Goal: Transaction & Acquisition: Download file/media

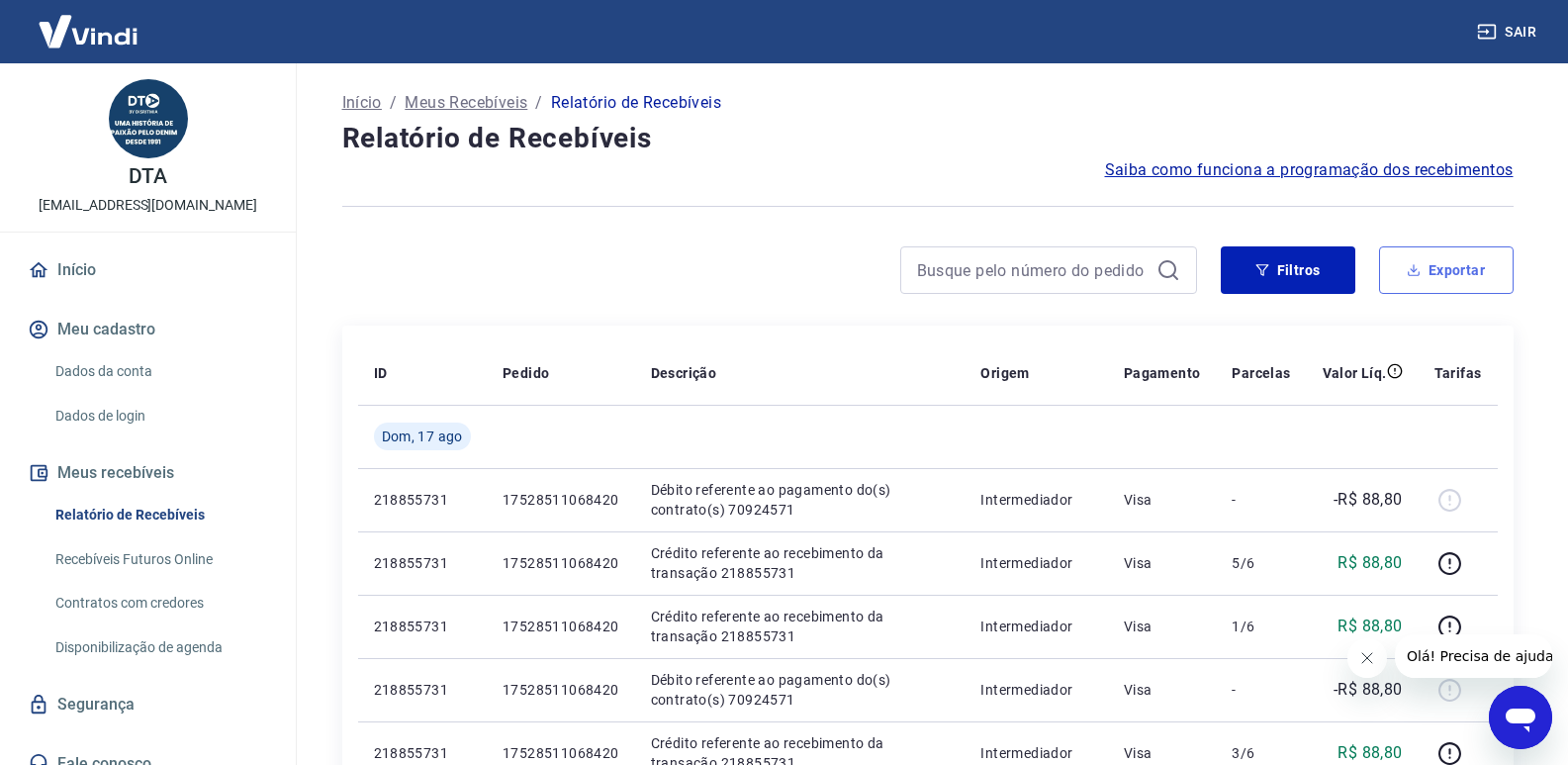
click at [1421, 278] on button "Exportar" at bounding box center [1446, 270] width 135 height 48
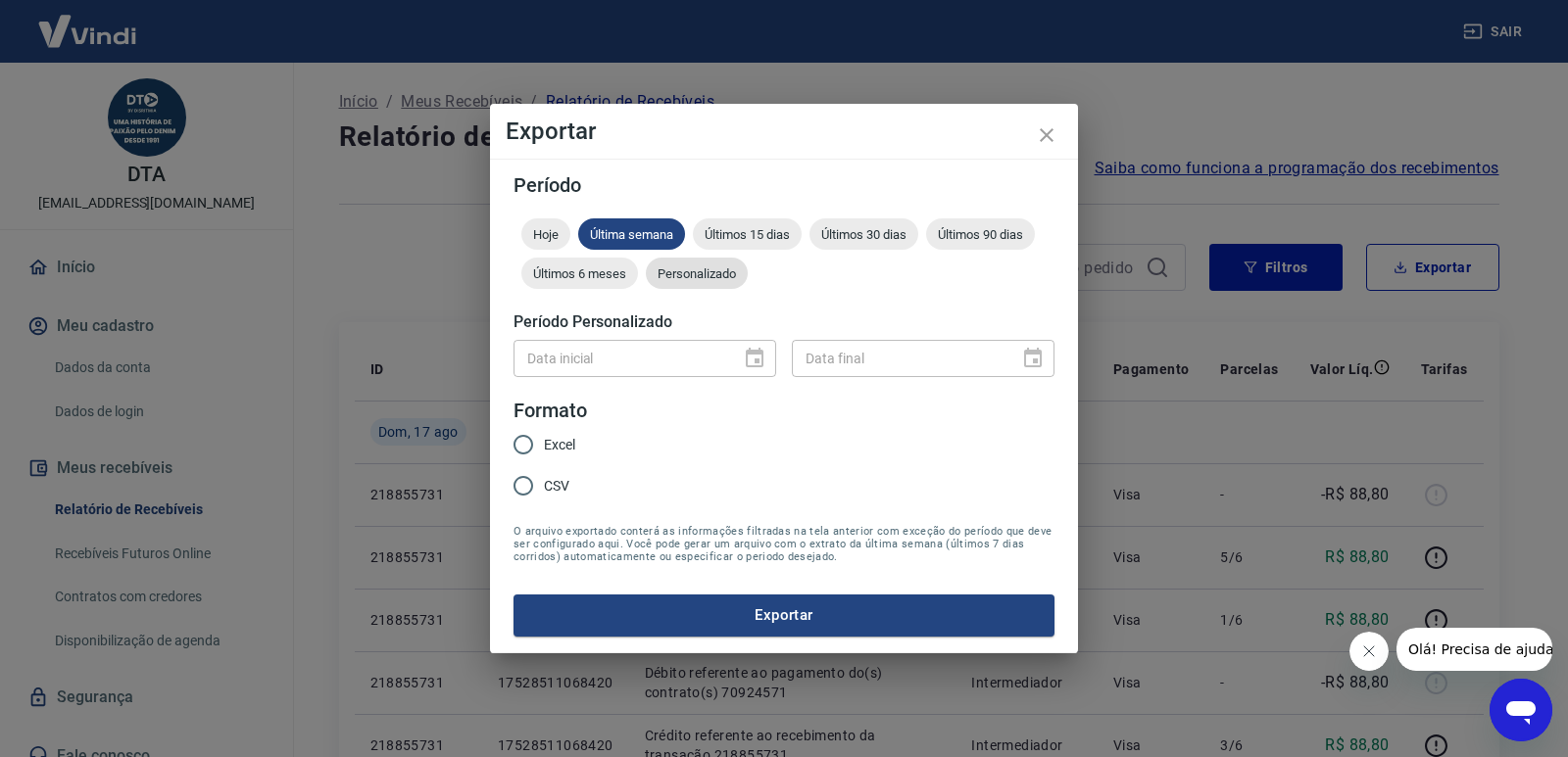
click at [662, 267] on span "Personalizado" at bounding box center [696, 273] width 102 height 15
click at [750, 356] on icon "Choose date" at bounding box center [754, 358] width 24 height 24
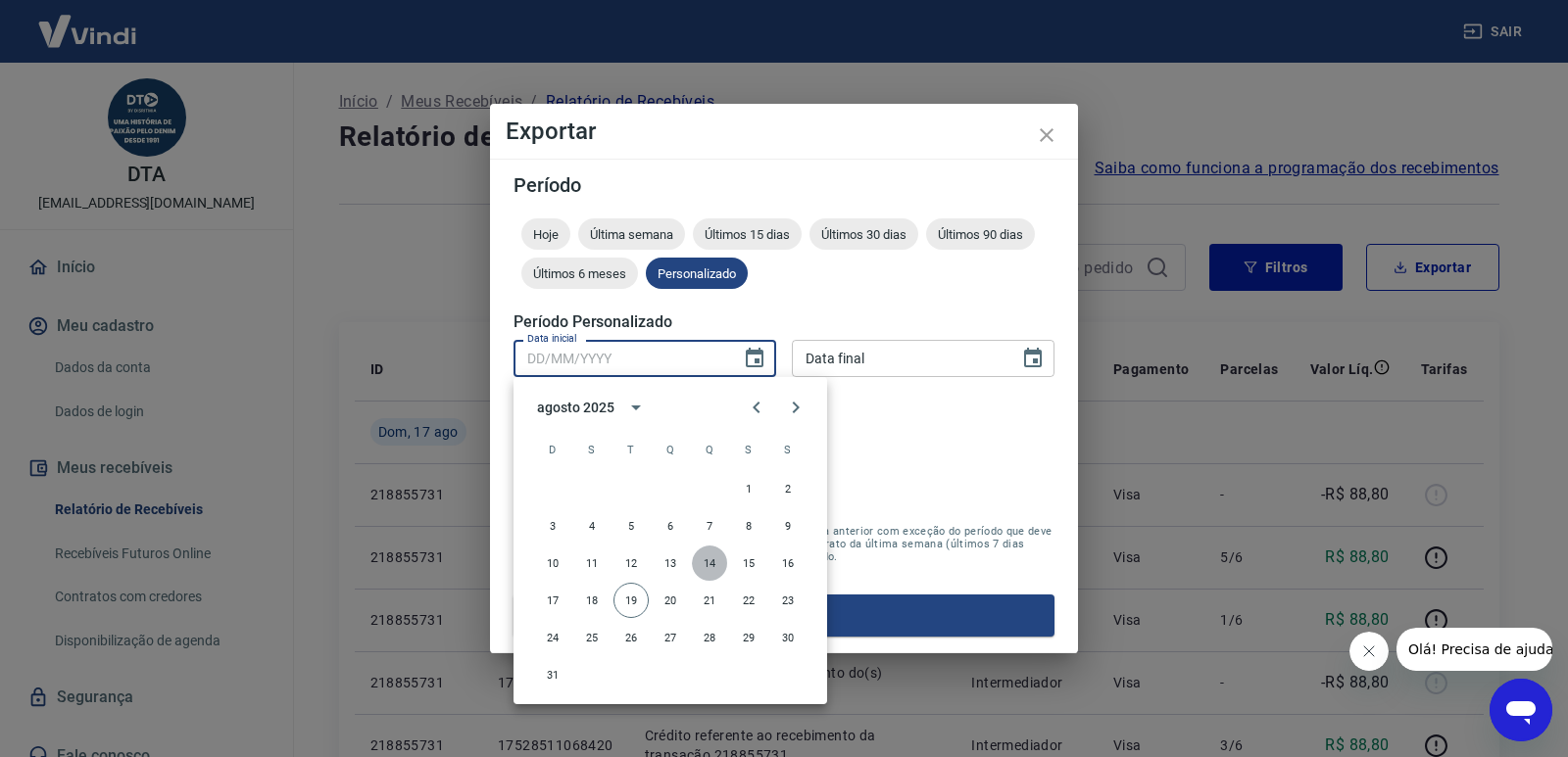
click at [704, 563] on button "14" at bounding box center [710, 564] width 36 height 36
type input "14/08/2025"
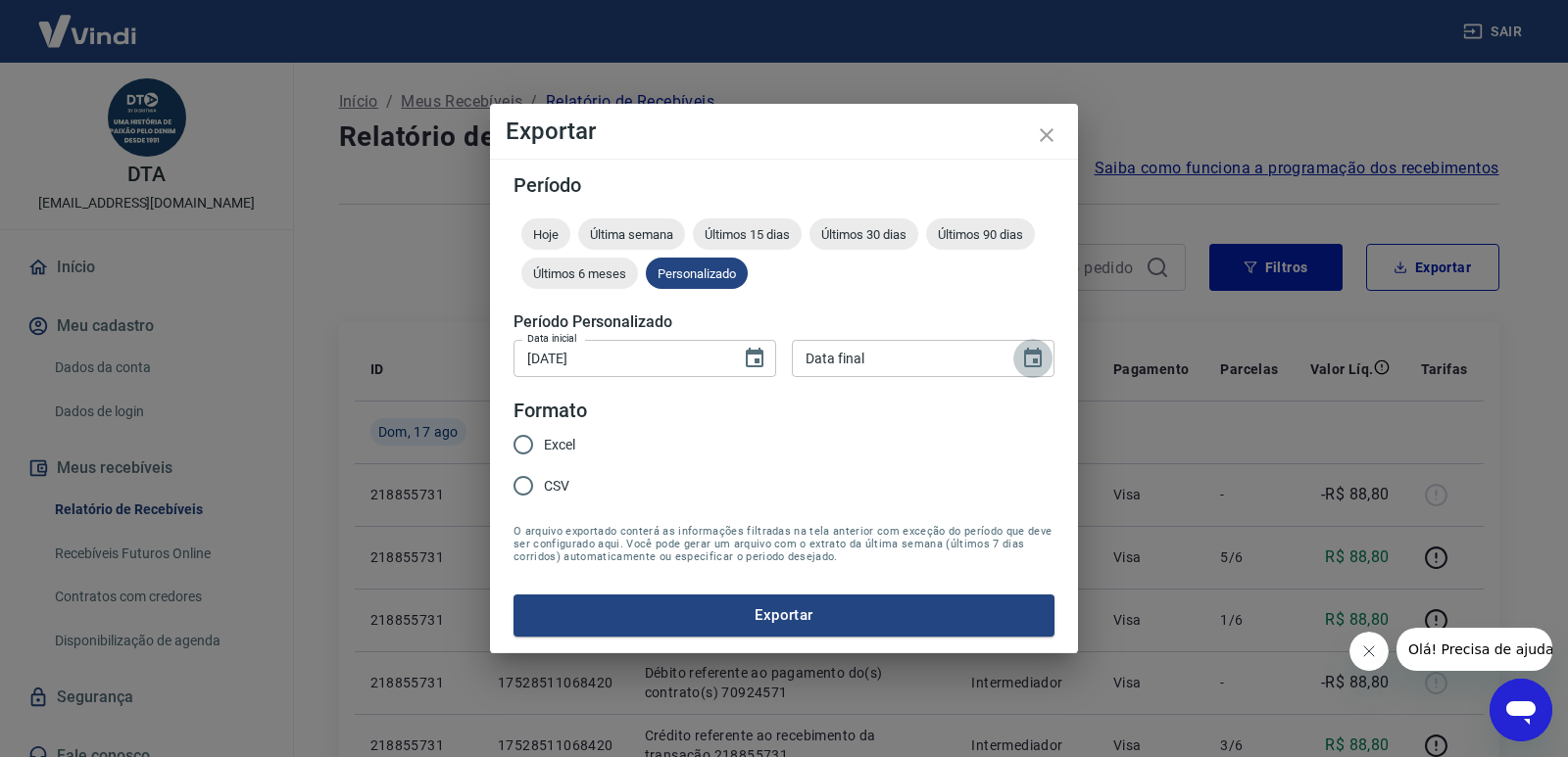
click at [1045, 363] on button "Choose date" at bounding box center [1033, 358] width 39 height 39
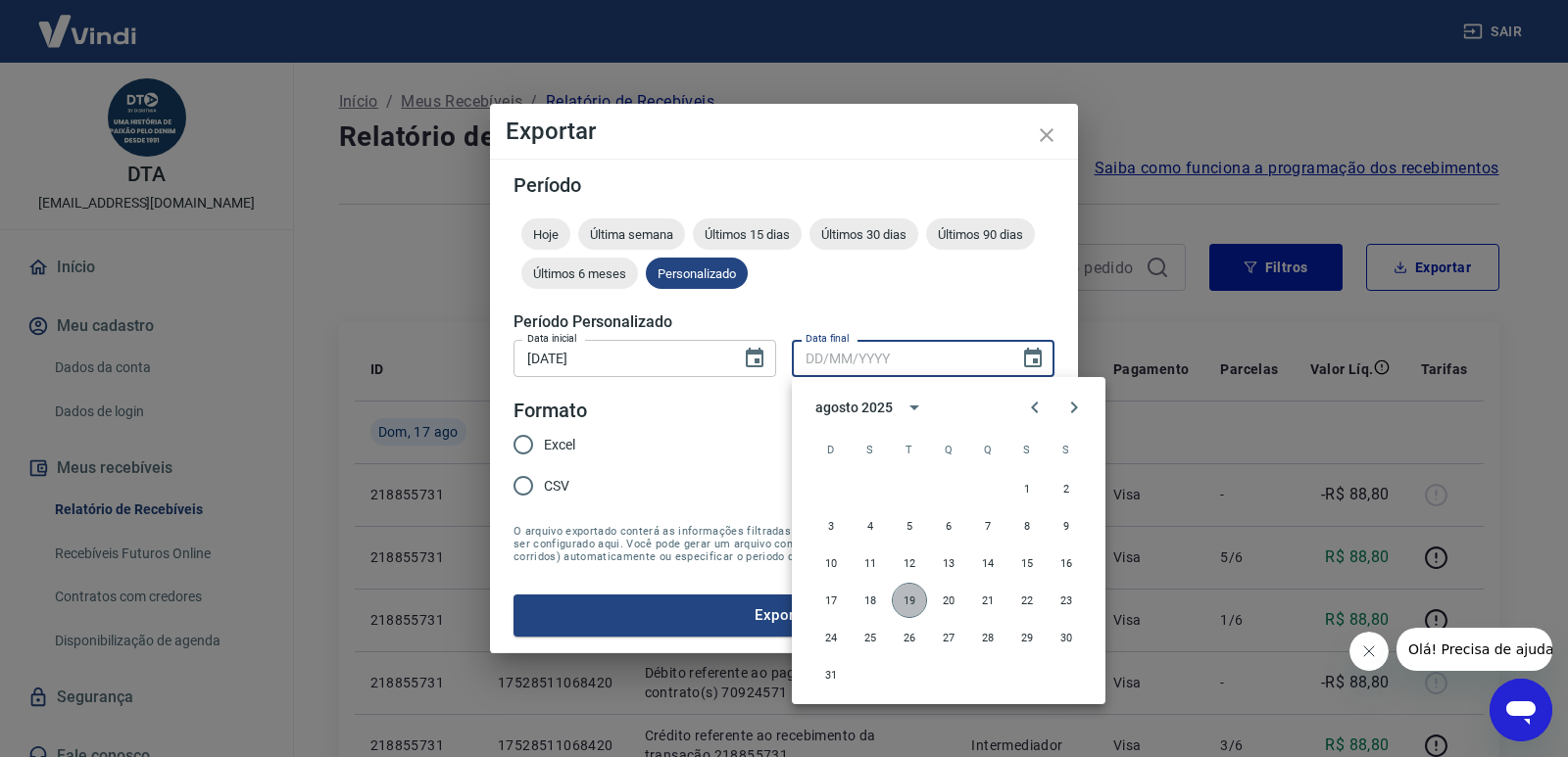
drag, startPoint x: 915, startPoint y: 596, endPoint x: 785, endPoint y: 525, distance: 148.1
click at [913, 596] on button "19" at bounding box center [909, 601] width 36 height 36
type input "19/08/2025"
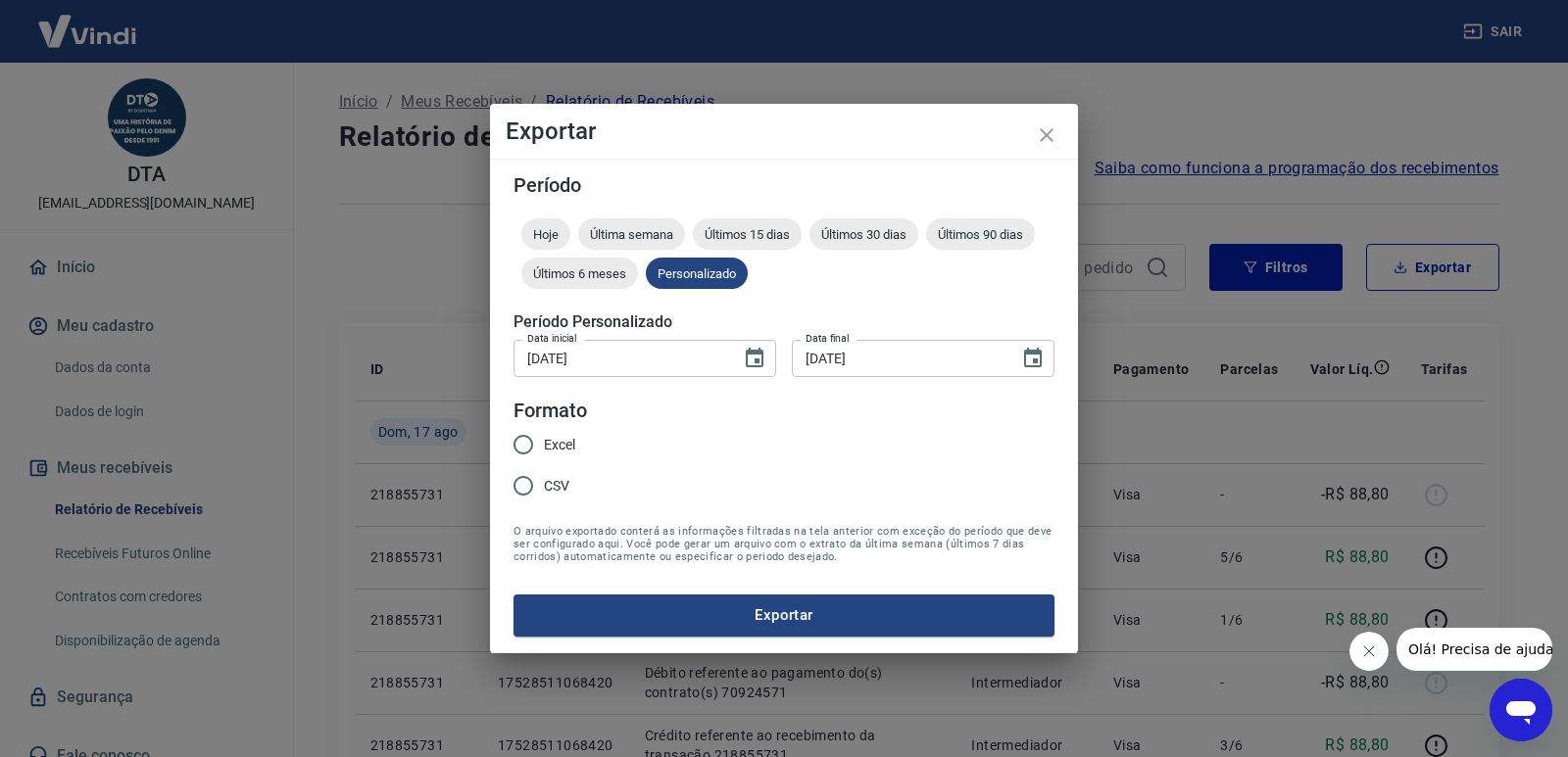
click at [519, 439] on input "Excel" at bounding box center [523, 445] width 41 height 41
radio input "true"
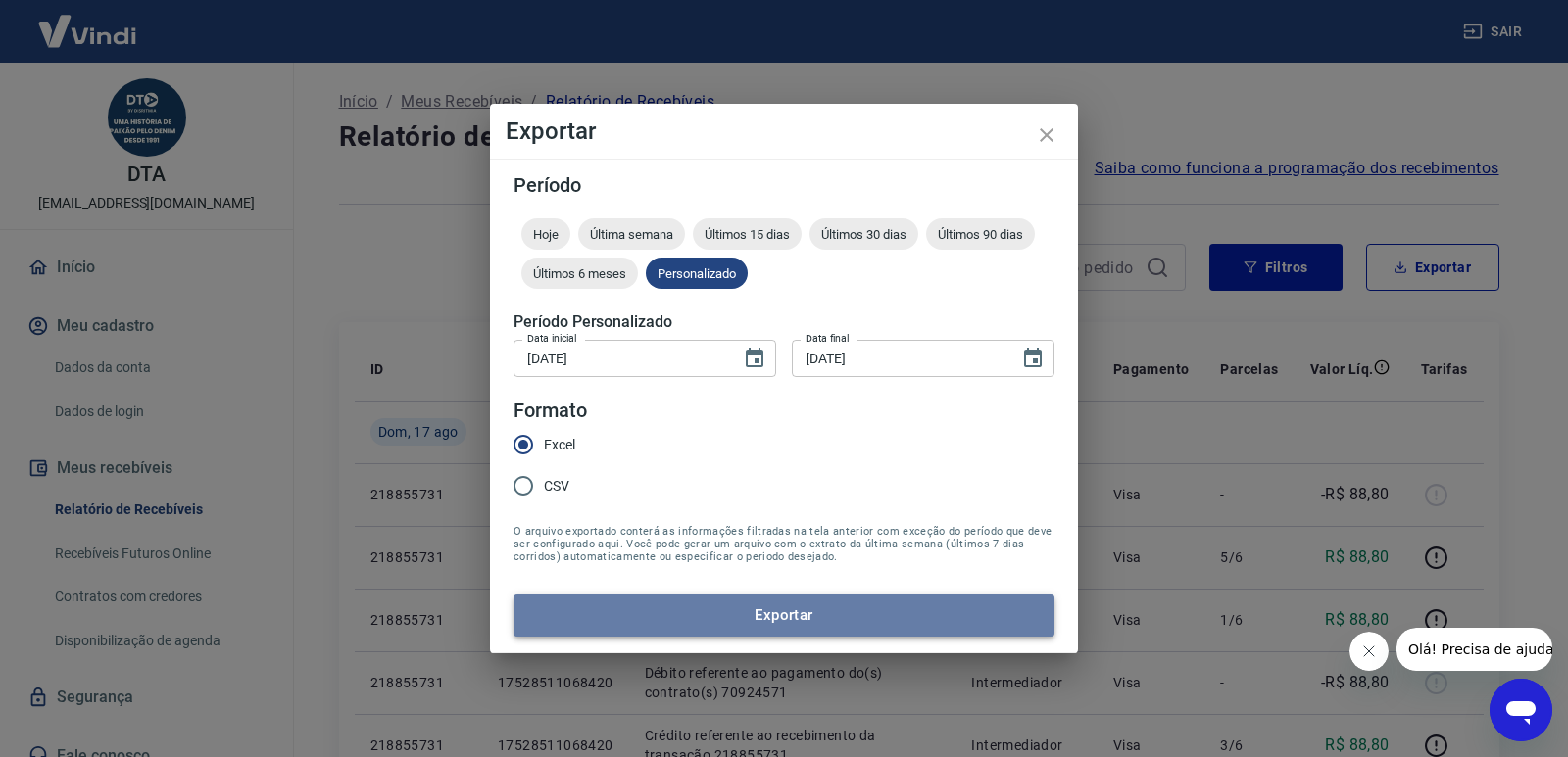
click at [775, 604] on button "Exportar" at bounding box center [784, 615] width 541 height 41
